Goal: Communication & Community: Answer question/provide support

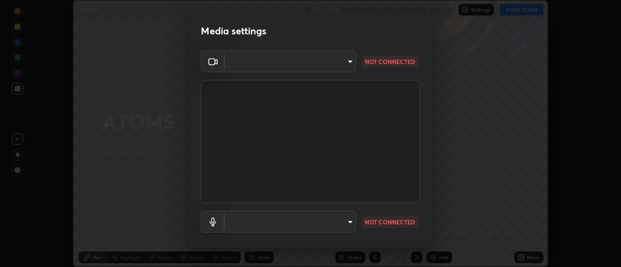
scroll to position [51, 0]
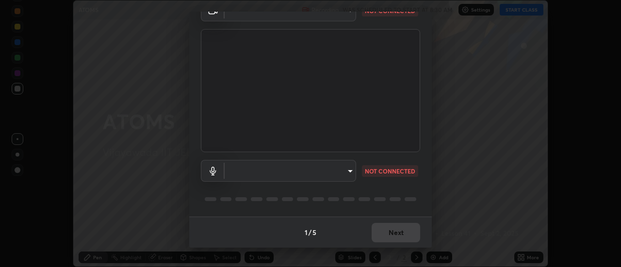
type input "a883e25cd245bfe675af14159889ff63e0a5caf6c02b2935dafa624613e4c407"
type input "default"
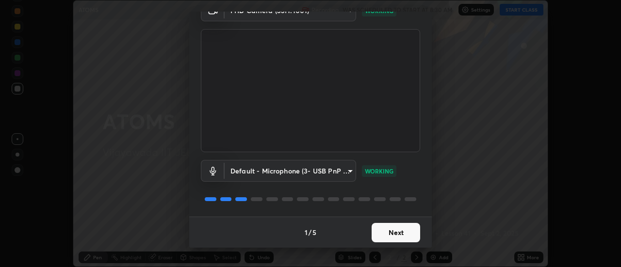
click at [390, 231] on button "Next" at bounding box center [396, 232] width 49 height 19
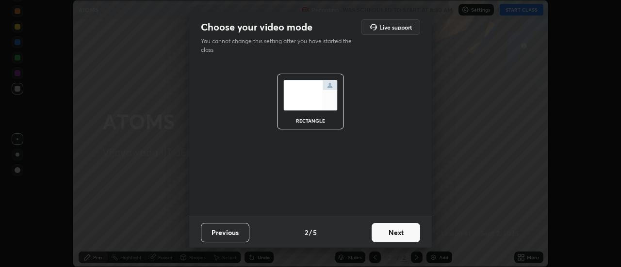
click at [399, 234] on button "Next" at bounding box center [396, 232] width 49 height 19
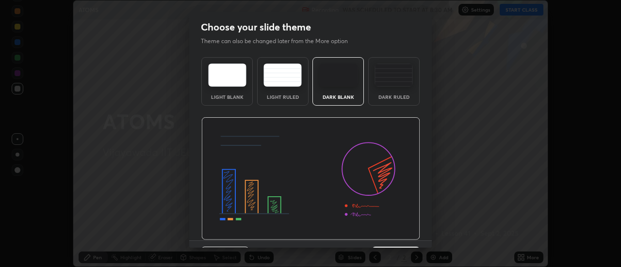
scroll to position [24, 0]
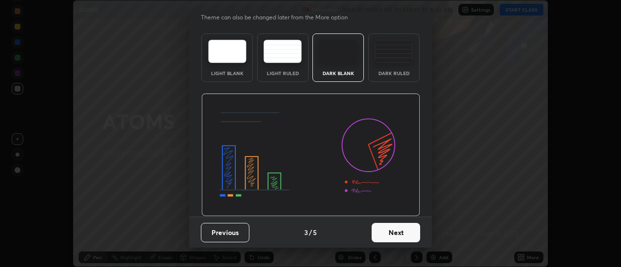
click at [406, 237] on button "Next" at bounding box center [396, 232] width 49 height 19
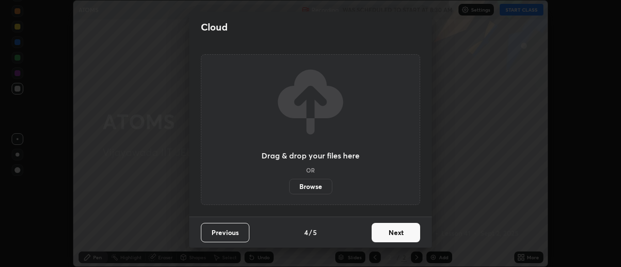
click at [406, 236] on button "Next" at bounding box center [396, 232] width 49 height 19
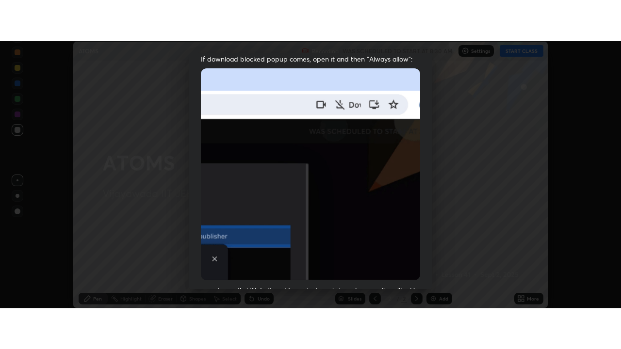
scroll to position [249, 0]
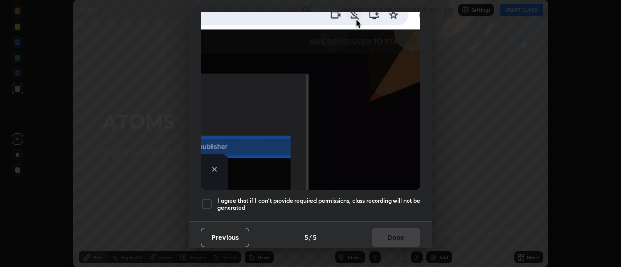
click at [208, 198] on div at bounding box center [207, 204] width 12 height 12
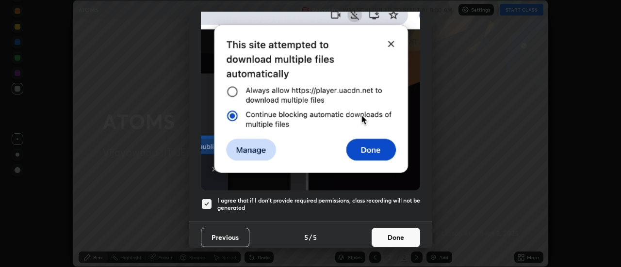
click at [398, 233] on button "Done" at bounding box center [396, 237] width 49 height 19
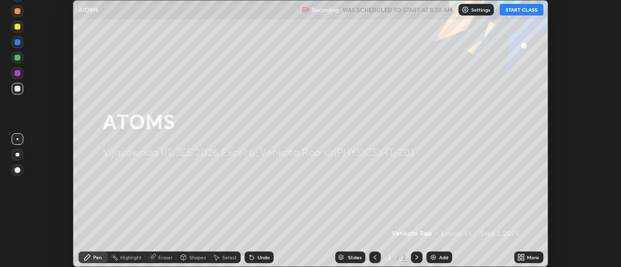
click at [519, 12] on button "START CLASS" at bounding box center [522, 10] width 44 height 12
click at [522, 255] on icon at bounding box center [523, 256] width 2 height 2
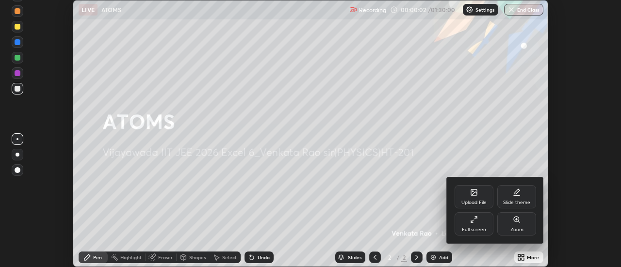
click at [478, 224] on div "Full screen" at bounding box center [474, 223] width 39 height 23
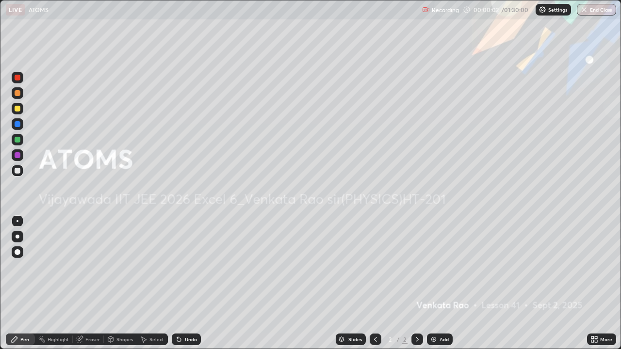
scroll to position [349, 621]
click at [439, 267] on div "Add" at bounding box center [443, 339] width 9 height 5
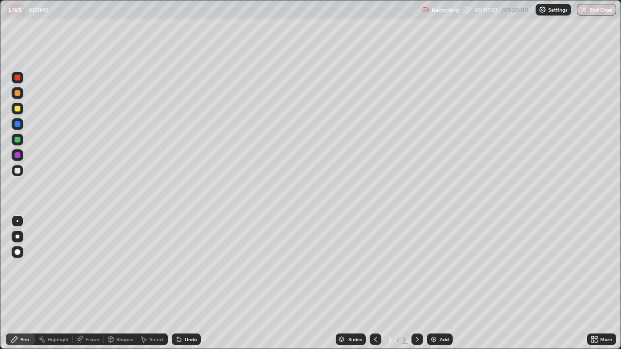
click at [19, 170] on div at bounding box center [18, 171] width 6 height 6
click at [181, 267] on icon at bounding box center [179, 340] width 8 height 8
click at [182, 267] on div "Undo" at bounding box center [186, 340] width 29 height 12
click at [181, 267] on icon at bounding box center [179, 340] width 8 height 8
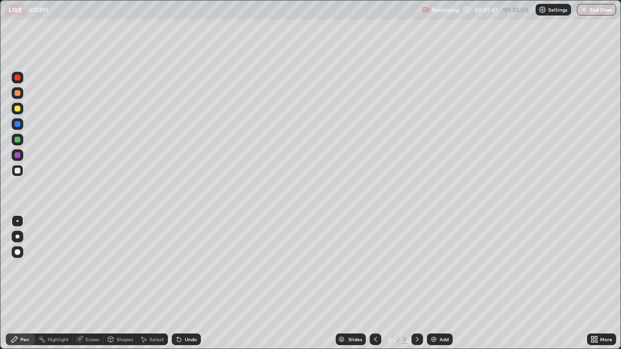
click at [181, 267] on div "Undo" at bounding box center [186, 340] width 29 height 12
click at [19, 109] on div at bounding box center [18, 109] width 6 height 6
click at [21, 174] on div at bounding box center [18, 171] width 12 height 12
click at [22, 95] on div at bounding box center [18, 93] width 12 height 12
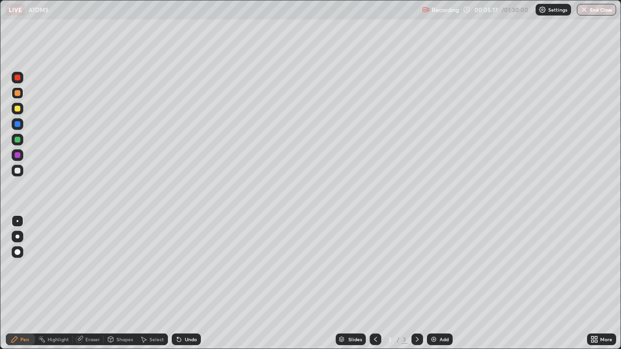
click at [431, 267] on img at bounding box center [434, 340] width 8 height 8
click at [17, 170] on div at bounding box center [18, 171] width 6 height 6
click at [15, 94] on div at bounding box center [18, 93] width 6 height 6
click at [19, 122] on div at bounding box center [18, 124] width 6 height 6
click at [437, 267] on img at bounding box center [434, 340] width 8 height 8
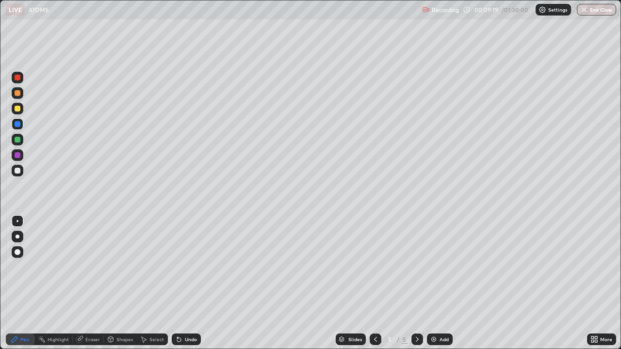
click at [18, 93] on div at bounding box center [18, 93] width 6 height 6
click at [16, 170] on div at bounding box center [18, 171] width 6 height 6
click at [18, 140] on div at bounding box center [18, 140] width 6 height 6
click at [18, 171] on div at bounding box center [18, 171] width 6 height 6
click at [17, 140] on div at bounding box center [18, 140] width 6 height 6
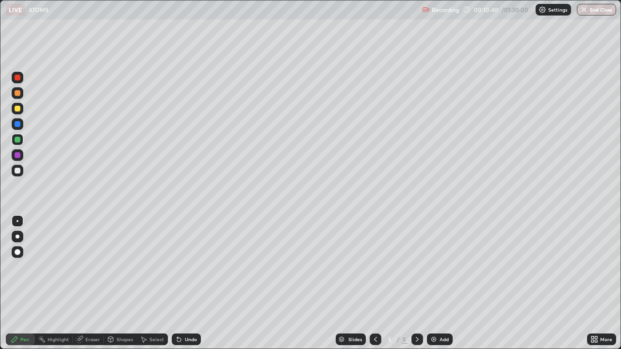
click at [17, 172] on div at bounding box center [18, 171] width 6 height 6
click at [17, 94] on div at bounding box center [18, 93] width 6 height 6
click at [19, 141] on div at bounding box center [18, 140] width 6 height 6
click at [22, 109] on div at bounding box center [18, 109] width 12 height 12
click at [18, 169] on div at bounding box center [18, 171] width 6 height 6
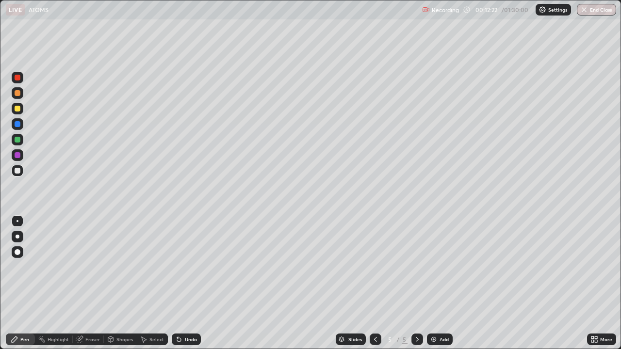
click at [17, 110] on div at bounding box center [18, 109] width 6 height 6
click at [18, 128] on div at bounding box center [18, 124] width 12 height 12
click at [16, 79] on div at bounding box center [18, 78] width 6 height 6
click at [438, 267] on div "Add" at bounding box center [440, 340] width 26 height 12
click at [18, 171] on div at bounding box center [18, 171] width 6 height 6
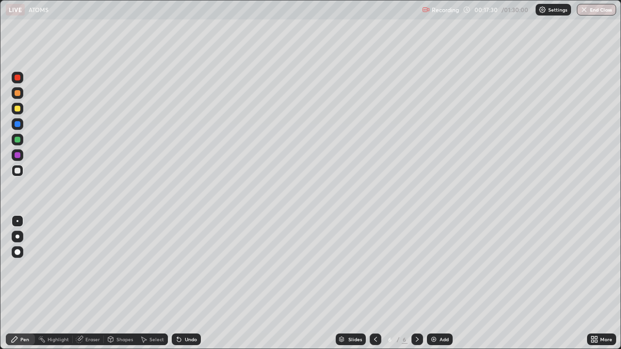
click at [374, 267] on icon at bounding box center [376, 340] width 8 height 8
click at [416, 267] on icon at bounding box center [417, 340] width 8 height 8
click at [417, 267] on icon at bounding box center [417, 340] width 8 height 8
click at [441, 267] on div "Add" at bounding box center [443, 339] width 9 height 5
click at [17, 128] on div at bounding box center [18, 124] width 12 height 12
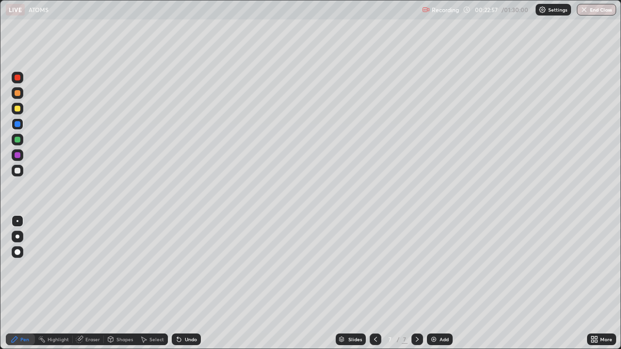
click at [17, 142] on div at bounding box center [18, 140] width 6 height 6
click at [16, 92] on div at bounding box center [18, 93] width 6 height 6
click at [17, 171] on div at bounding box center [18, 171] width 6 height 6
click at [18, 110] on div at bounding box center [18, 109] width 6 height 6
click at [87, 267] on div "Eraser" at bounding box center [92, 339] width 15 height 5
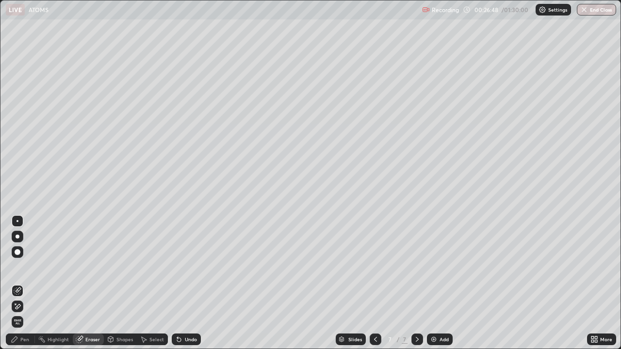
click at [26, 267] on div "Pen" at bounding box center [24, 339] width 9 height 5
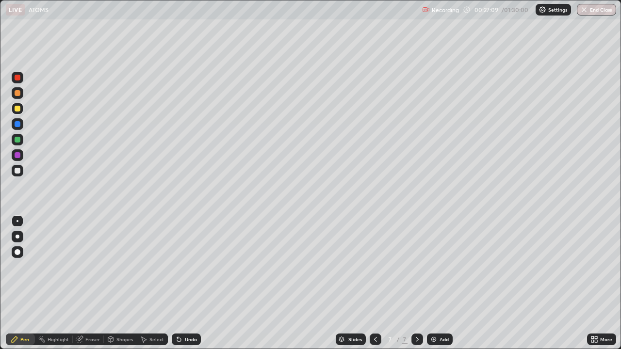
click at [13, 175] on div at bounding box center [18, 171] width 12 height 12
click at [439, 267] on div "Add" at bounding box center [443, 339] width 9 height 5
click at [18, 171] on div at bounding box center [18, 171] width 6 height 6
click at [18, 139] on div at bounding box center [18, 140] width 6 height 6
click at [19, 109] on div at bounding box center [18, 109] width 6 height 6
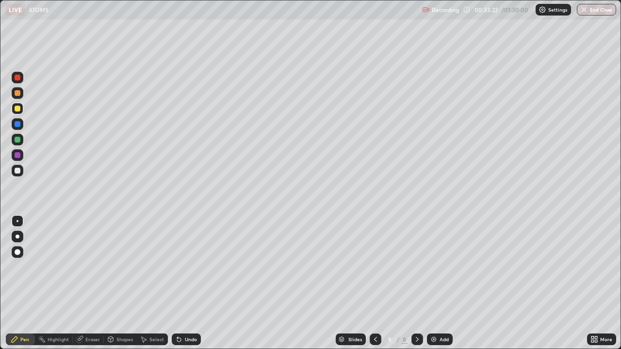
click at [18, 171] on div at bounding box center [18, 171] width 6 height 6
click at [17, 94] on div at bounding box center [18, 93] width 6 height 6
click at [89, 267] on div "Eraser" at bounding box center [88, 340] width 31 height 12
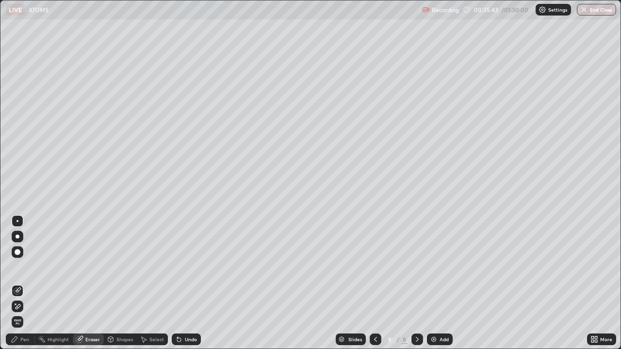
click at [22, 267] on div "Pen" at bounding box center [24, 339] width 9 height 5
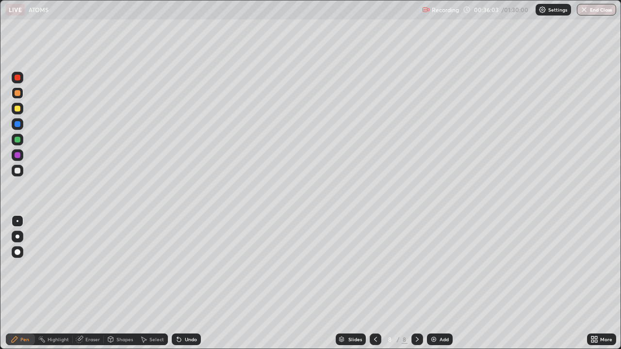
click at [21, 170] on div at bounding box center [18, 171] width 12 height 12
click at [186, 267] on div "Undo" at bounding box center [191, 339] width 12 height 5
click at [440, 267] on div "Add" at bounding box center [443, 339] width 9 height 5
click at [18, 171] on div at bounding box center [18, 171] width 6 height 6
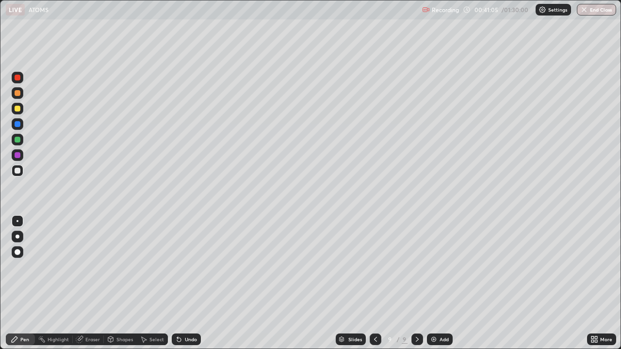
click at [18, 108] on div at bounding box center [18, 109] width 6 height 6
click at [18, 171] on div at bounding box center [18, 171] width 6 height 6
click at [17, 109] on div at bounding box center [18, 109] width 6 height 6
click at [181, 267] on div "Undo" at bounding box center [186, 340] width 29 height 12
click at [16, 141] on div at bounding box center [18, 140] width 6 height 6
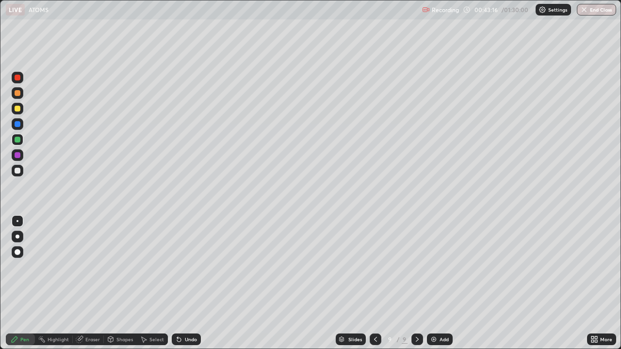
click at [17, 168] on div at bounding box center [18, 171] width 6 height 6
click at [439, 267] on div "Add" at bounding box center [443, 339] width 9 height 5
click at [376, 267] on icon at bounding box center [375, 340] width 8 height 8
click at [417, 267] on icon at bounding box center [417, 340] width 8 height 8
click at [416, 267] on icon at bounding box center [417, 340] width 8 height 8
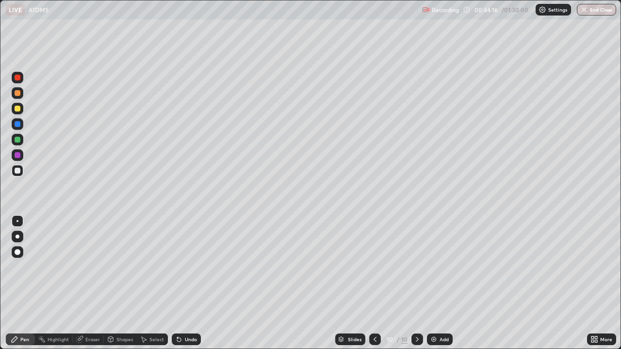
click at [374, 267] on icon at bounding box center [375, 340] width 8 height 8
click at [417, 267] on icon at bounding box center [417, 339] width 3 height 5
click at [187, 267] on div "Undo" at bounding box center [186, 340] width 29 height 12
click at [17, 111] on div at bounding box center [18, 109] width 6 height 6
click at [18, 94] on div at bounding box center [18, 93] width 6 height 6
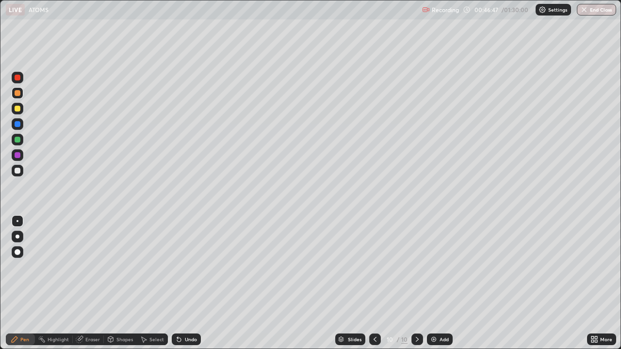
click at [375, 267] on icon at bounding box center [374, 339] width 3 height 5
click at [416, 267] on icon at bounding box center [417, 340] width 8 height 8
click at [17, 171] on div at bounding box center [18, 171] width 6 height 6
click at [186, 267] on div "Undo" at bounding box center [191, 339] width 12 height 5
click at [185, 267] on div "Undo" at bounding box center [191, 339] width 12 height 5
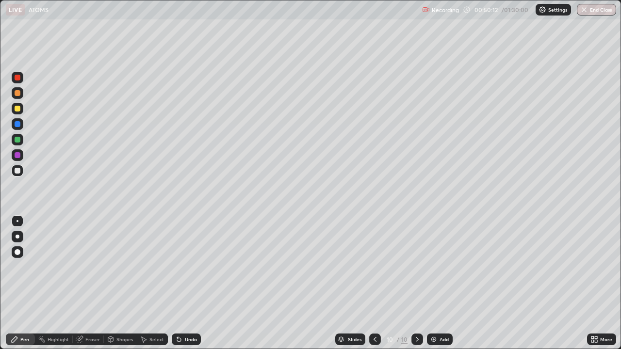
click at [186, 267] on div "Undo" at bounding box center [191, 339] width 12 height 5
click at [188, 267] on div "Undo" at bounding box center [191, 339] width 12 height 5
click at [189, 267] on div "Undo" at bounding box center [191, 339] width 12 height 5
click at [190, 267] on div "Undo" at bounding box center [191, 339] width 12 height 5
click at [188, 267] on div "Undo" at bounding box center [191, 339] width 12 height 5
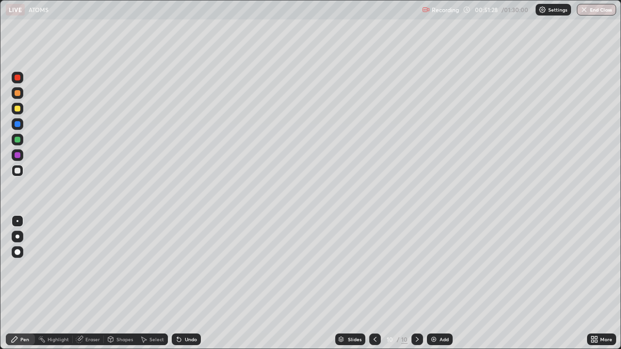
click at [16, 139] on div at bounding box center [18, 140] width 6 height 6
click at [435, 267] on img at bounding box center [434, 340] width 8 height 8
click at [19, 173] on div at bounding box center [18, 171] width 6 height 6
click at [187, 267] on div "Undo" at bounding box center [191, 339] width 12 height 5
click at [187, 267] on div "Undo" at bounding box center [186, 340] width 29 height 12
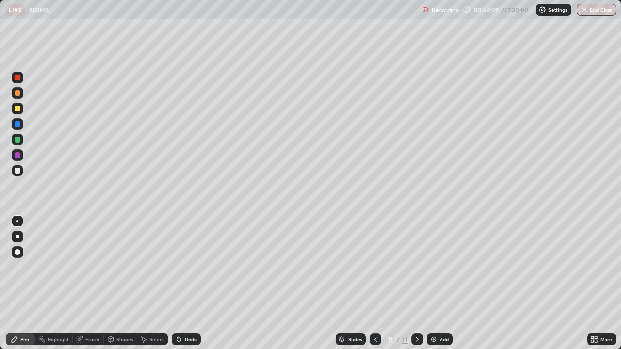
click at [188, 267] on div "Undo" at bounding box center [191, 339] width 12 height 5
click at [187, 267] on div "Undo" at bounding box center [191, 339] width 12 height 5
click at [186, 267] on div "Undo" at bounding box center [186, 340] width 29 height 12
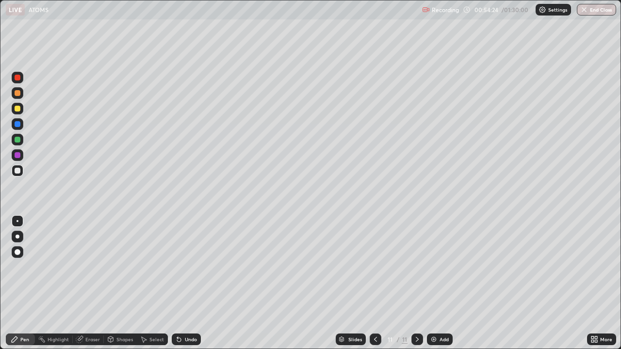
click at [21, 141] on div at bounding box center [18, 140] width 12 height 12
click at [19, 111] on div at bounding box center [18, 109] width 6 height 6
click at [374, 267] on icon at bounding box center [376, 340] width 8 height 8
click at [415, 267] on icon at bounding box center [417, 340] width 8 height 8
click at [93, 267] on div "Eraser" at bounding box center [92, 339] width 15 height 5
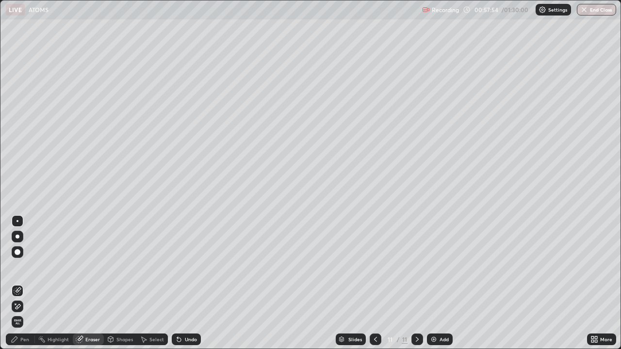
click at [31, 267] on div "Pen" at bounding box center [20, 340] width 29 height 12
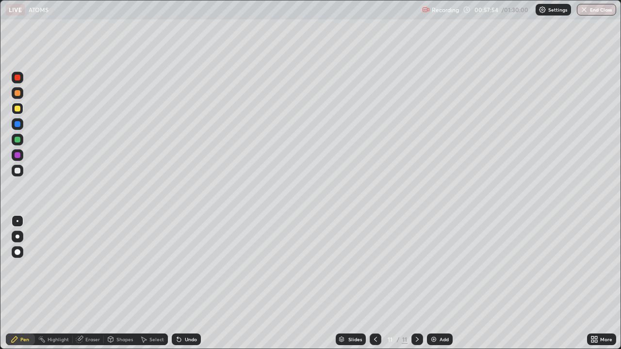
click at [32, 267] on div "Pen" at bounding box center [20, 340] width 29 height 12
click at [20, 173] on div at bounding box center [18, 171] width 12 height 12
click at [18, 108] on div at bounding box center [18, 109] width 6 height 6
click at [431, 267] on img at bounding box center [434, 340] width 8 height 8
click at [17, 170] on div at bounding box center [18, 171] width 6 height 6
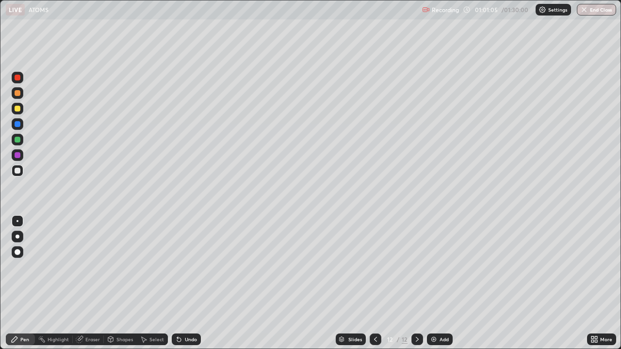
click at [16, 110] on div at bounding box center [18, 109] width 6 height 6
click at [185, 267] on div "Undo" at bounding box center [191, 339] width 12 height 5
click at [182, 267] on div "Undo" at bounding box center [186, 340] width 29 height 12
click at [18, 171] on div at bounding box center [18, 171] width 6 height 6
click at [18, 109] on div at bounding box center [18, 109] width 6 height 6
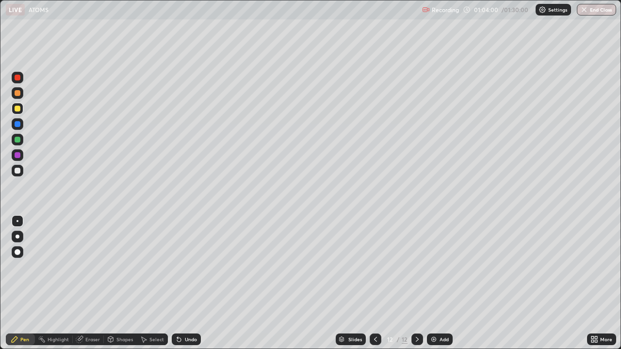
click at [374, 267] on icon at bounding box center [376, 340] width 8 height 8
click at [418, 267] on icon at bounding box center [417, 340] width 8 height 8
click at [433, 267] on img at bounding box center [434, 340] width 8 height 8
click at [19, 172] on div at bounding box center [18, 171] width 6 height 6
click at [181, 267] on icon at bounding box center [179, 340] width 8 height 8
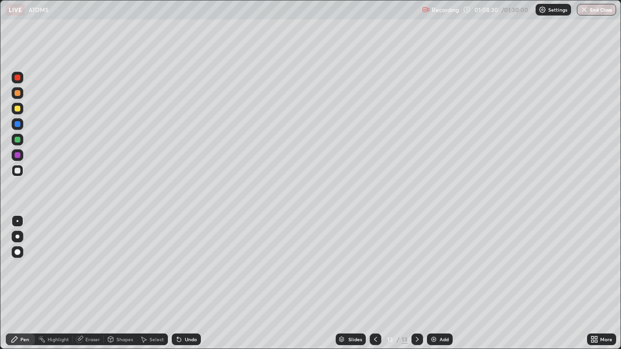
click at [16, 93] on div at bounding box center [18, 93] width 6 height 6
click at [21, 171] on div at bounding box center [18, 171] width 12 height 12
click at [20, 95] on div at bounding box center [18, 93] width 6 height 6
click at [17, 168] on div at bounding box center [18, 171] width 6 height 6
click at [185, 267] on div "Undo" at bounding box center [191, 339] width 12 height 5
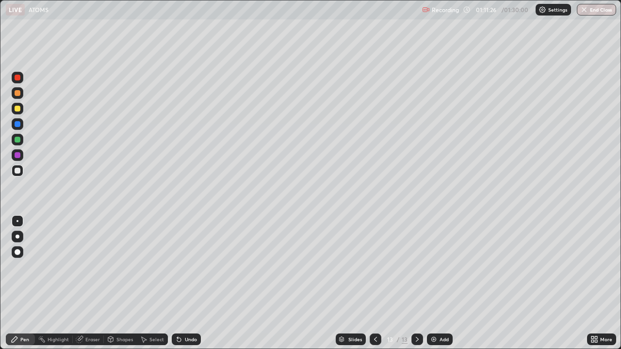
click at [185, 267] on div "Undo" at bounding box center [191, 339] width 12 height 5
click at [182, 267] on div "Undo" at bounding box center [186, 340] width 29 height 12
click at [188, 267] on div "Undo" at bounding box center [186, 340] width 29 height 12
click at [17, 97] on div at bounding box center [18, 93] width 12 height 12
click at [442, 267] on div "Add" at bounding box center [443, 339] width 9 height 5
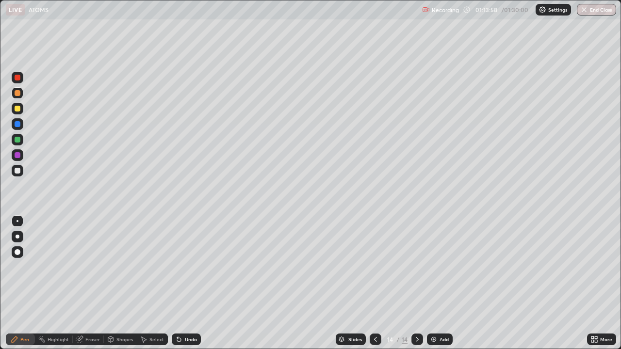
click at [18, 171] on div at bounding box center [18, 171] width 6 height 6
click at [188, 267] on div "Undo" at bounding box center [191, 339] width 12 height 5
click at [185, 267] on div "Undo" at bounding box center [191, 339] width 12 height 5
click at [91, 267] on div "Eraser" at bounding box center [92, 339] width 15 height 5
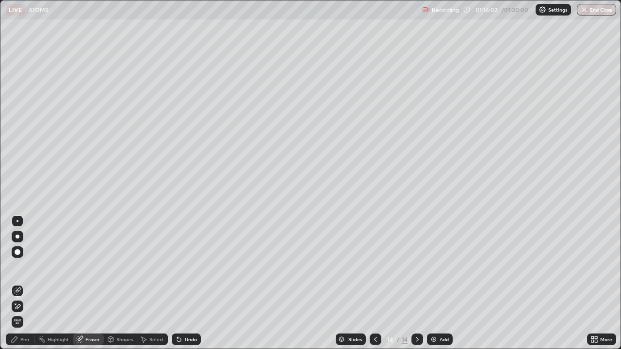
click at [27, 267] on div "Pen" at bounding box center [24, 339] width 9 height 5
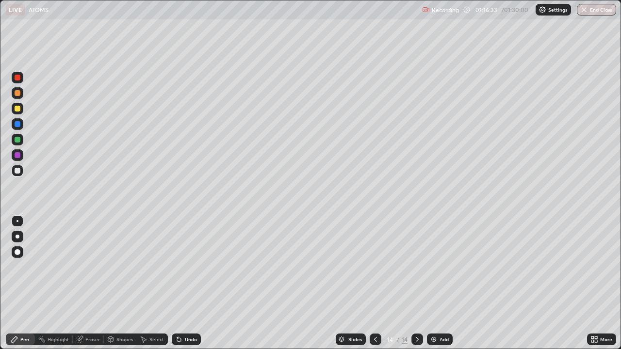
click at [178, 267] on icon at bounding box center [179, 340] width 4 height 4
click at [192, 267] on div "Undo" at bounding box center [191, 339] width 12 height 5
click at [189, 267] on div "Undo" at bounding box center [186, 340] width 29 height 12
click at [185, 267] on div "Undo" at bounding box center [191, 339] width 12 height 5
click at [17, 111] on div at bounding box center [18, 109] width 6 height 6
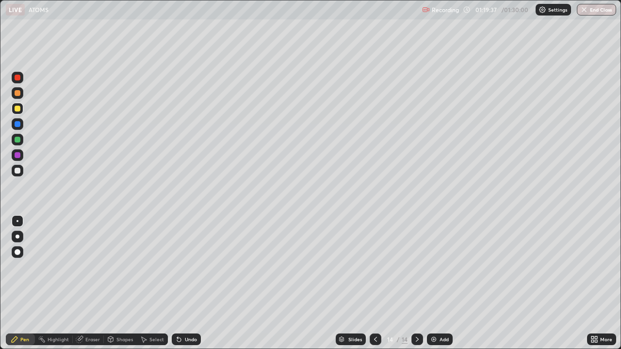
click at [16, 93] on div at bounding box center [18, 93] width 6 height 6
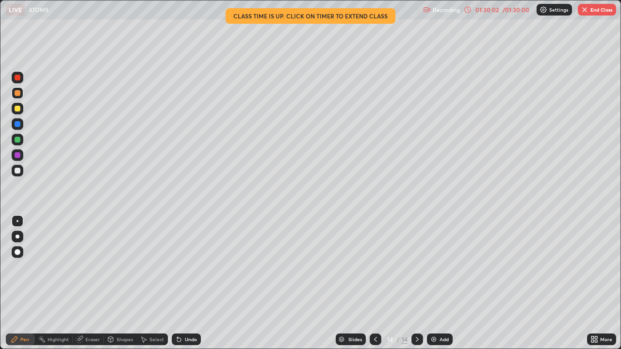
click at [594, 11] on button "End Class" at bounding box center [597, 10] width 38 height 12
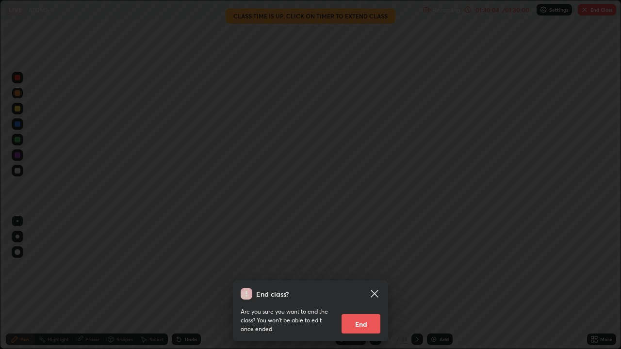
click at [369, 267] on button "End" at bounding box center [360, 323] width 39 height 19
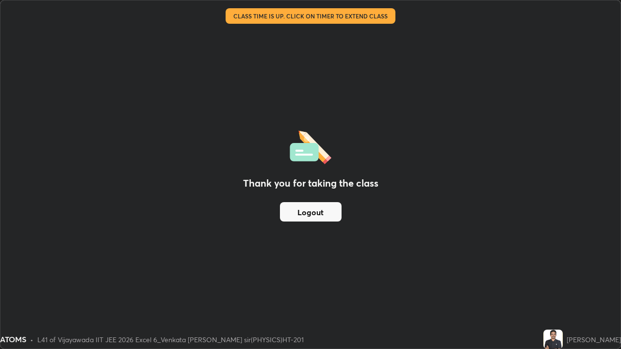
click at [321, 212] on button "Logout" at bounding box center [311, 211] width 62 height 19
